Goal: Task Accomplishment & Management: Manage account settings

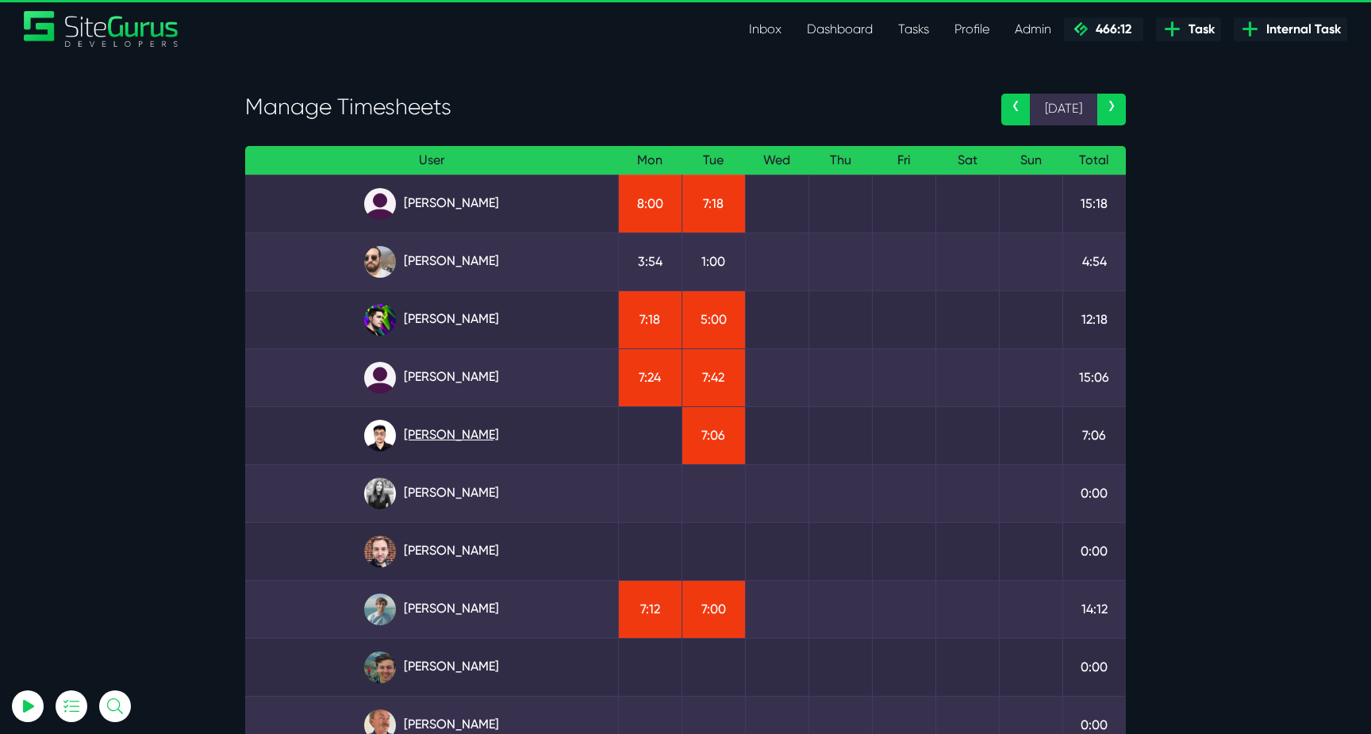
type input "luke@sitegurus.io"
click at [459, 441] on link "[PERSON_NAME]" at bounding box center [432, 436] width 348 height 32
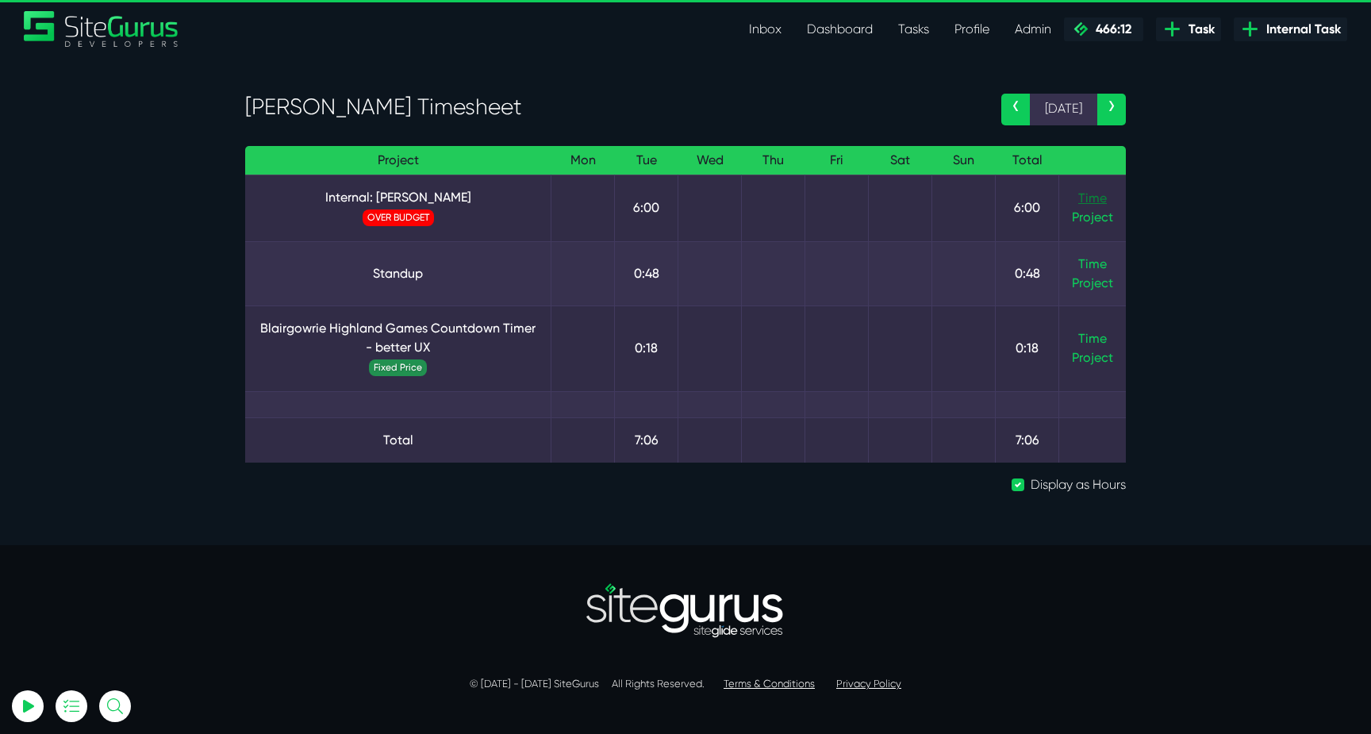
click at [1093, 206] on link "Time" at bounding box center [1092, 197] width 29 height 15
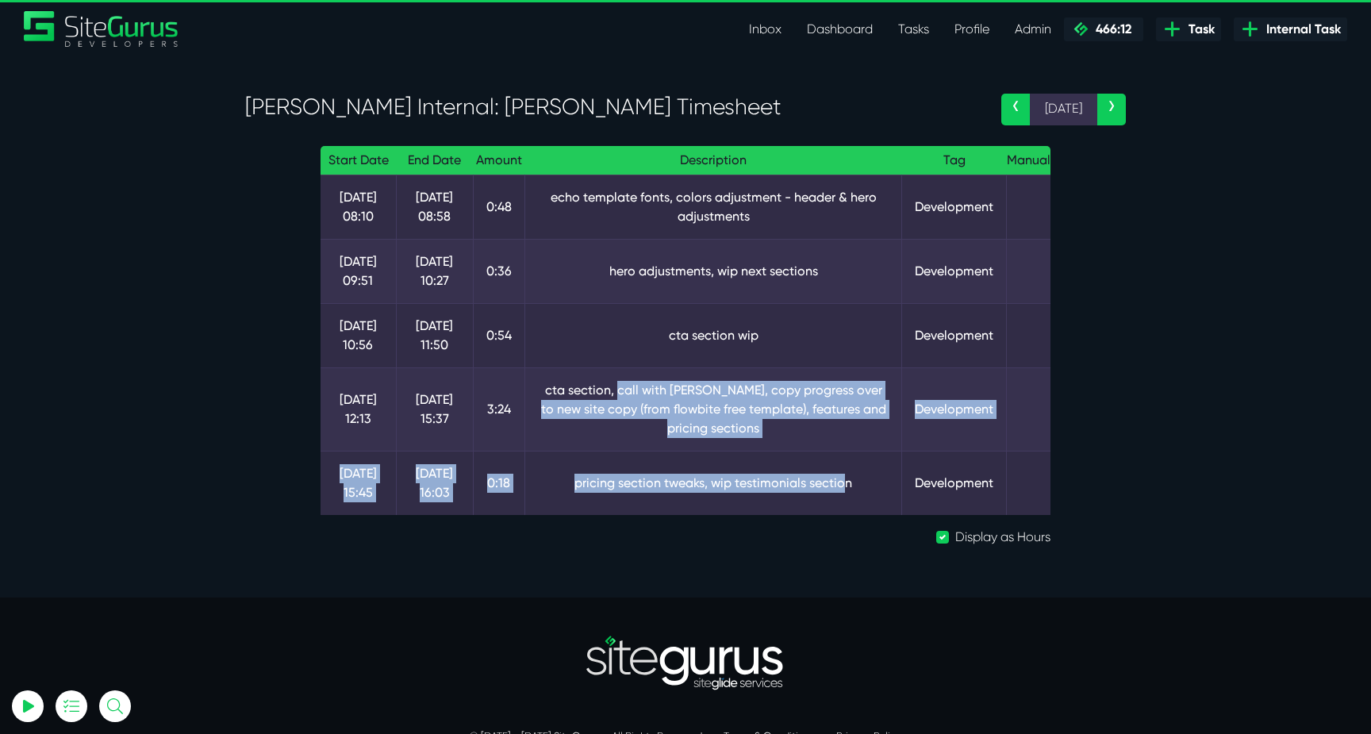
drag, startPoint x: 843, startPoint y: 483, endPoint x: 616, endPoint y: 382, distance: 248.3
click at [616, 382] on tbody "9 Sep 08:10 9 Sep 08:58 0:48 echo template fonts, colors adjustment - header & …" at bounding box center [686, 345] width 730 height 340
click at [616, 382] on td "cta section, call with Luke, copy progress over to new site copy (from flowbite…" at bounding box center [714, 408] width 378 height 83
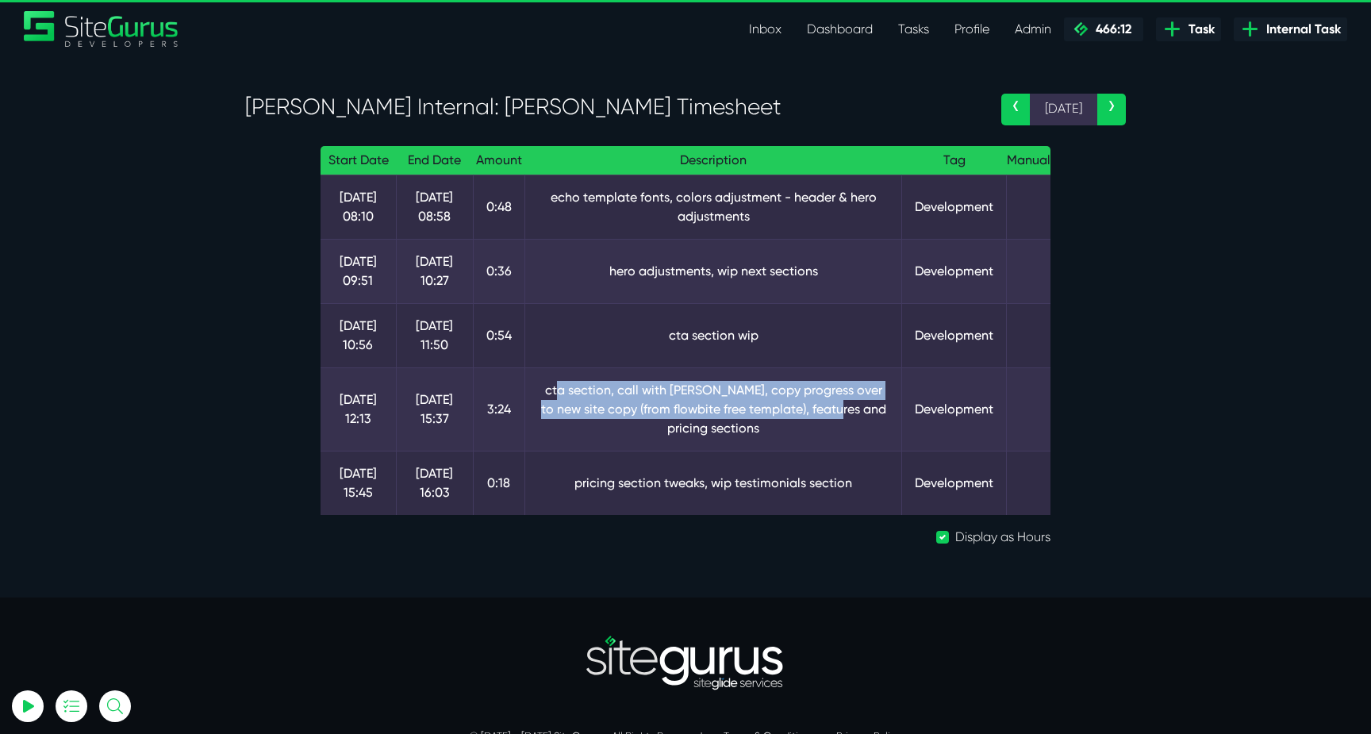
drag, startPoint x: 555, startPoint y: 388, endPoint x: 840, endPoint y: 408, distance: 284.8
click at [840, 408] on td "cta section, call with Luke, copy progress over to new site copy (from flowbite…" at bounding box center [714, 408] width 378 height 83
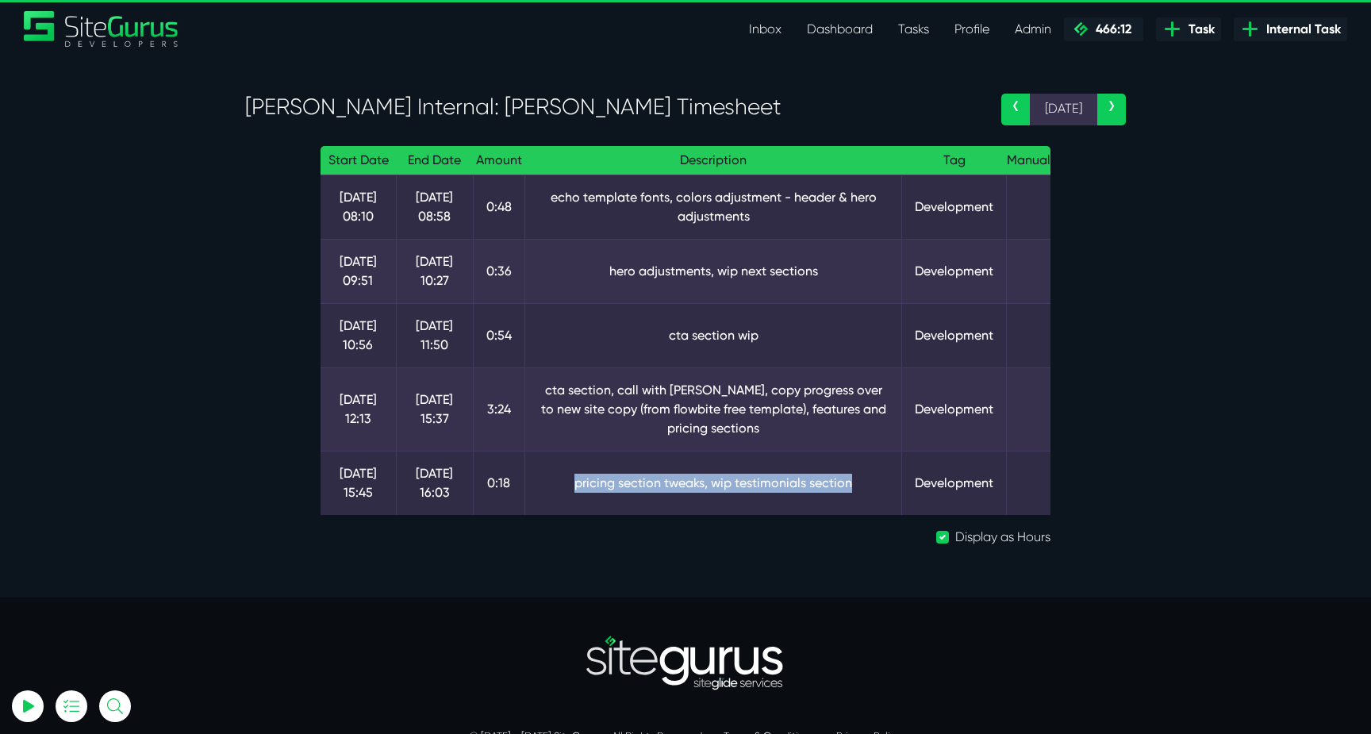
drag, startPoint x: 570, startPoint y: 490, endPoint x: 870, endPoint y: 491, distance: 300.0
click at [870, 491] on td "pricing section tweaks, wip testimonials section" at bounding box center [714, 483] width 378 height 64
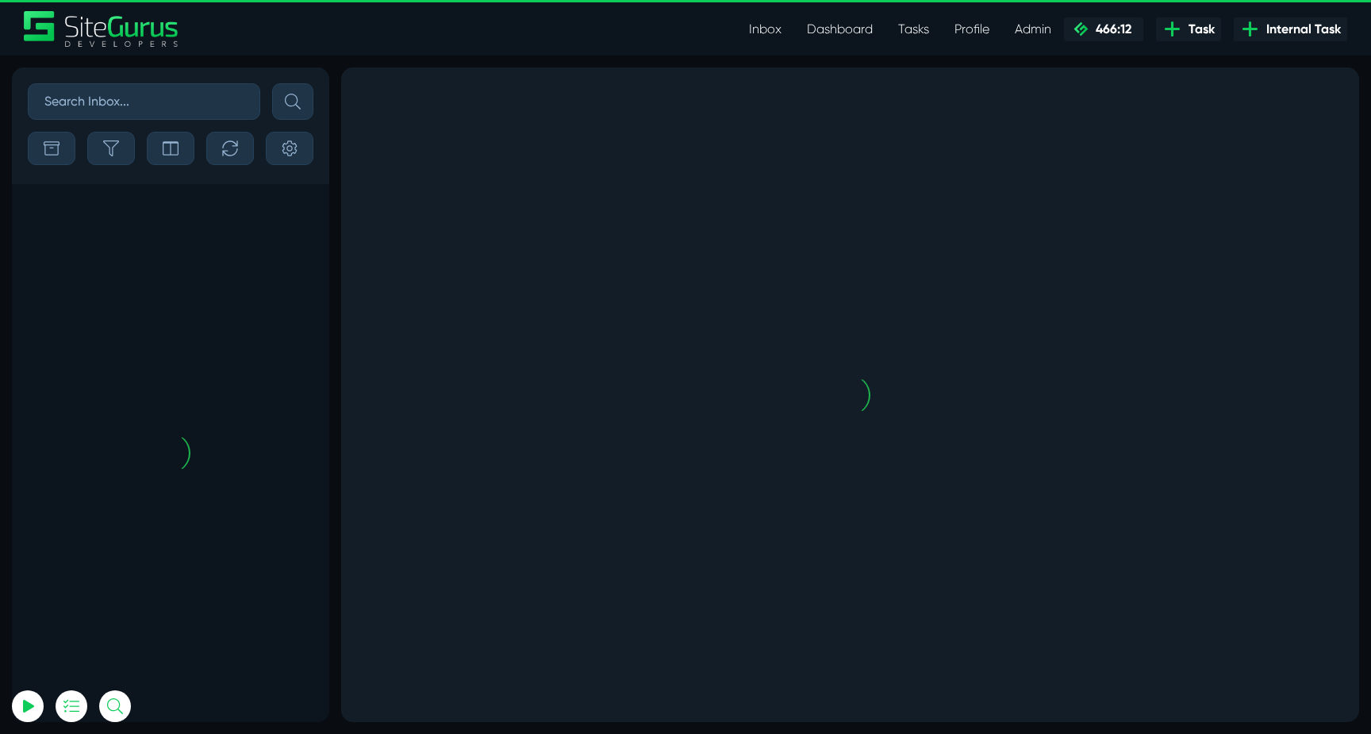
click at [775, 32] on link "Inbox" at bounding box center [765, 29] width 58 height 32
type input "luke@sitegurus.io"
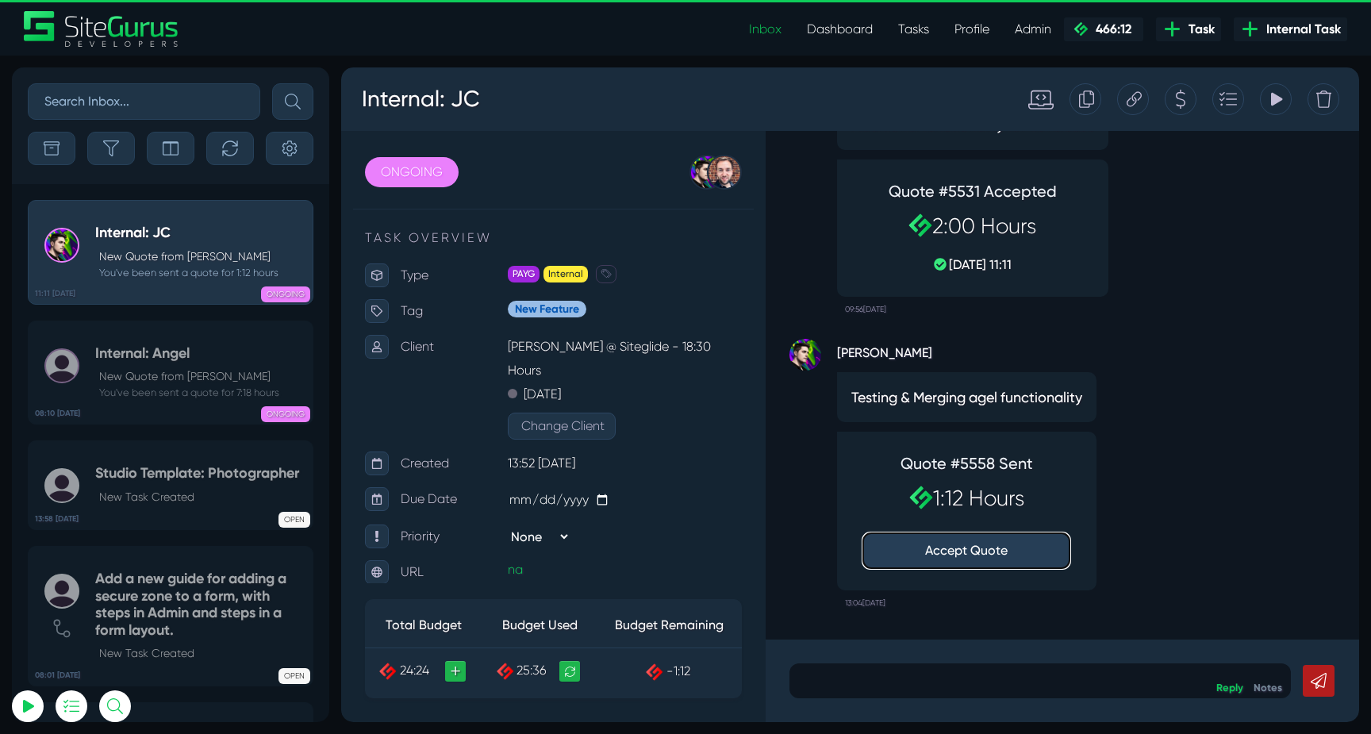
click at [971, 548] on button "Accept Quote" at bounding box center [966, 550] width 206 height 35
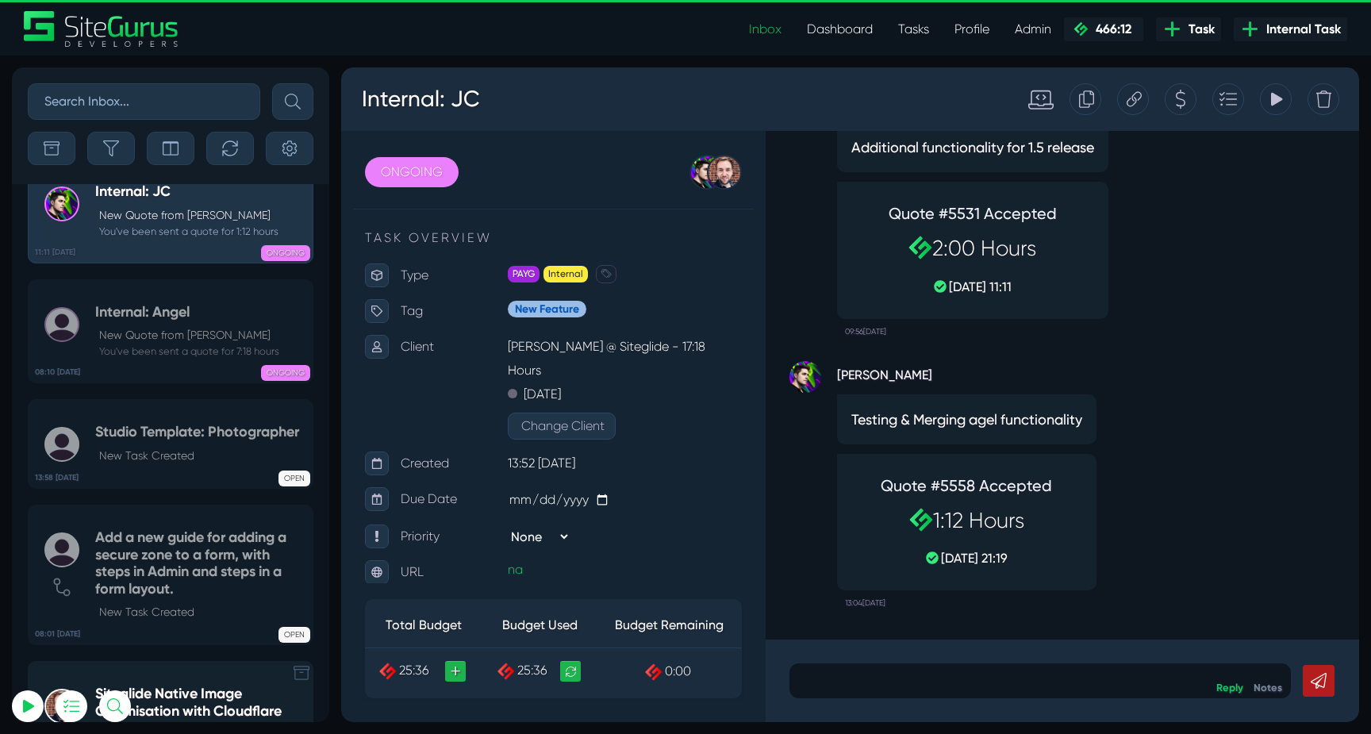
scroll to position [-3806, 0]
